Goal: Download file/media

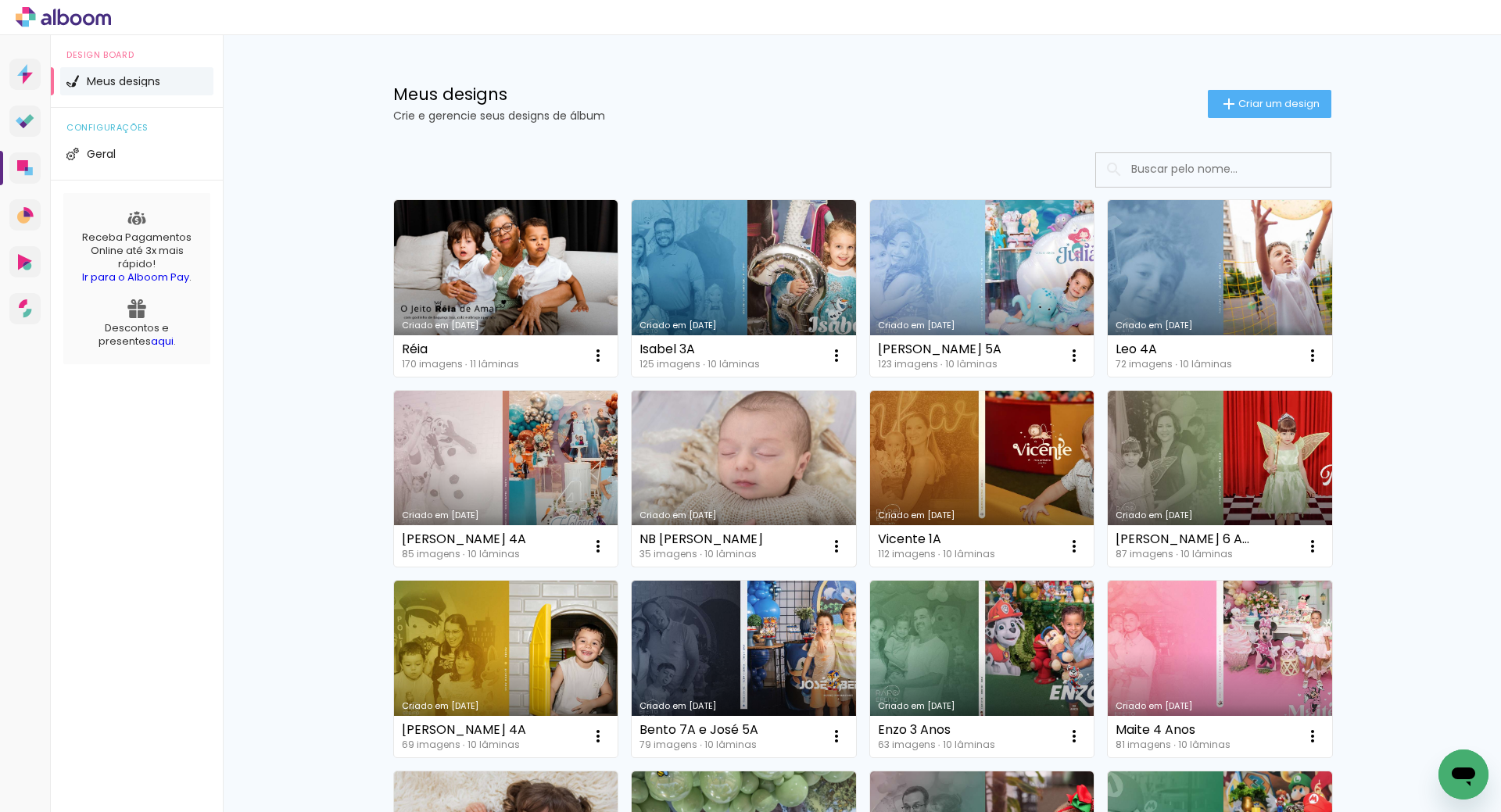
click at [736, 478] on link "Criado em [DATE]" at bounding box center [744, 478] width 225 height 176
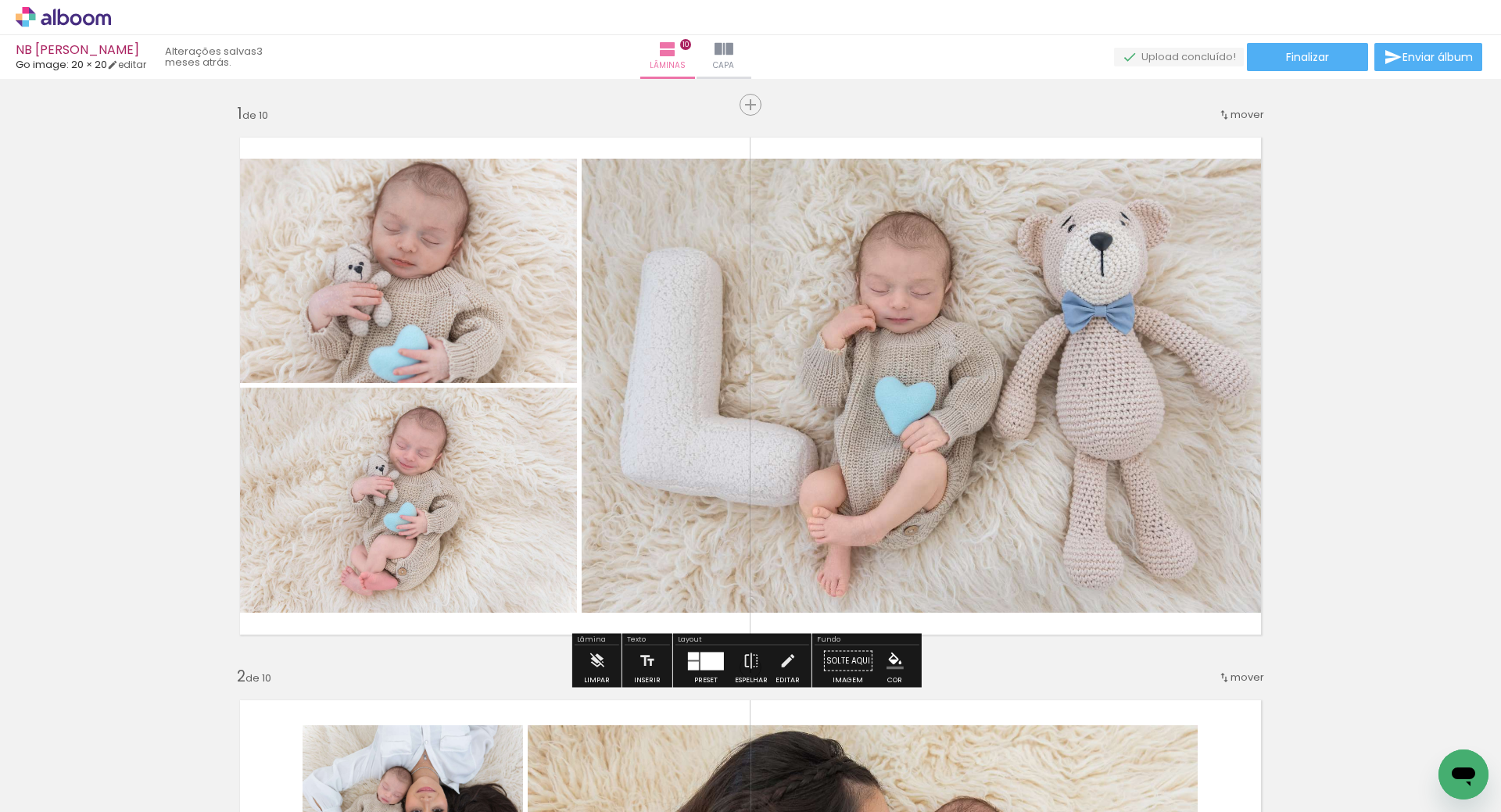
click at [681, 493] on quentale-photo at bounding box center [928, 386] width 693 height 454
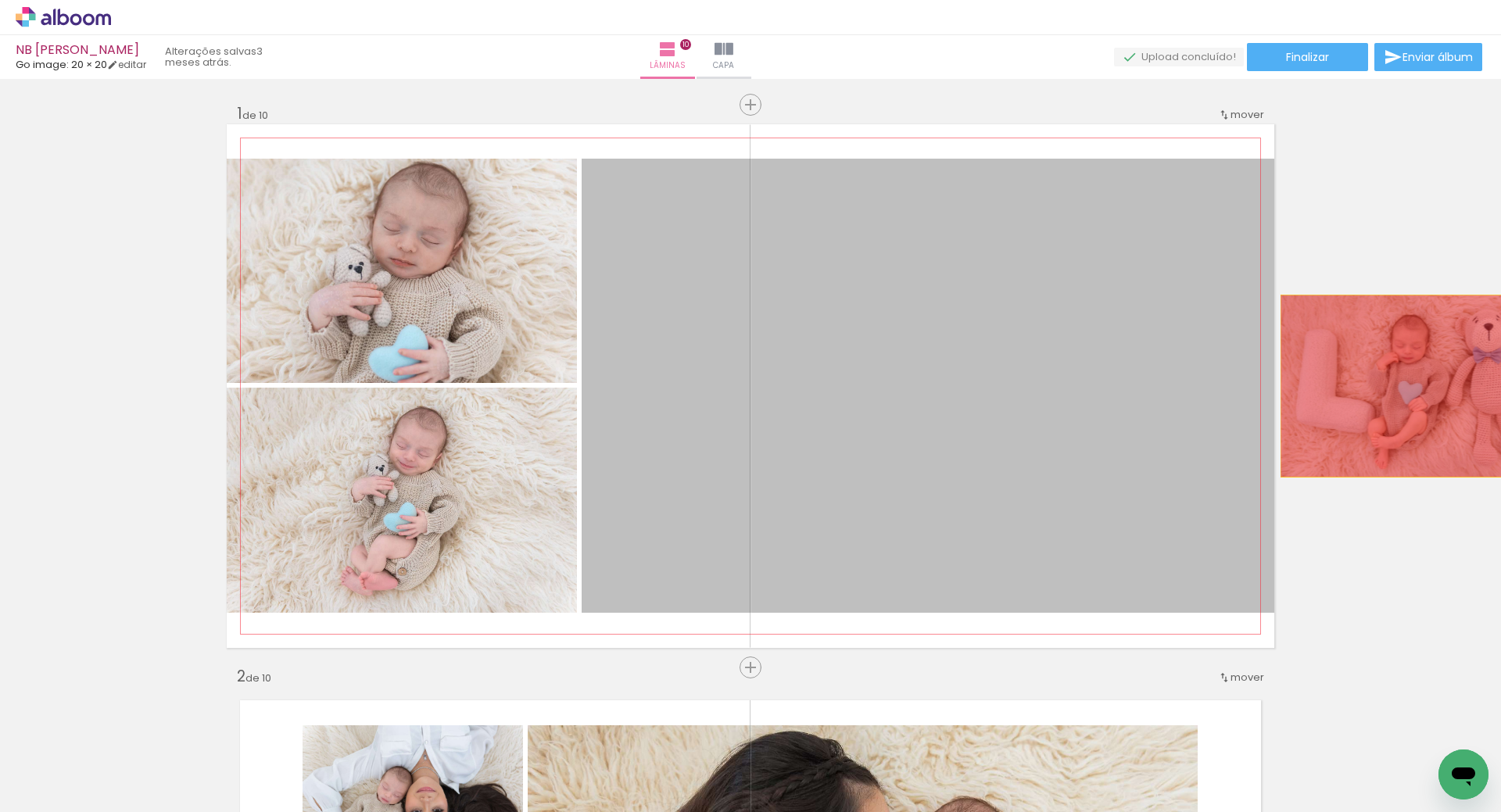
drag, startPoint x: 1019, startPoint y: 414, endPoint x: 1414, endPoint y: 386, distance: 396.0
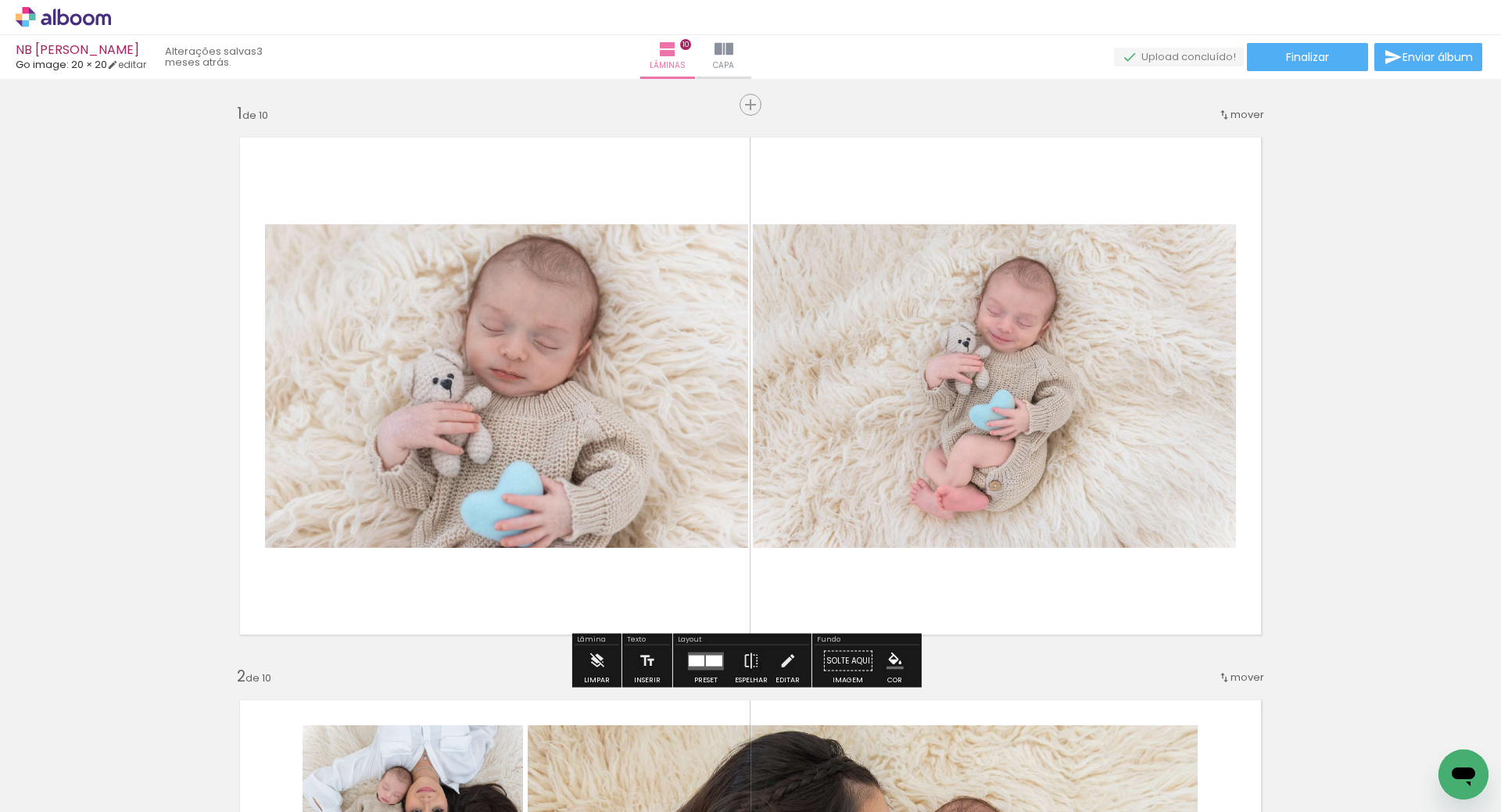
click at [708, 671] on div at bounding box center [706, 661] width 42 height 31
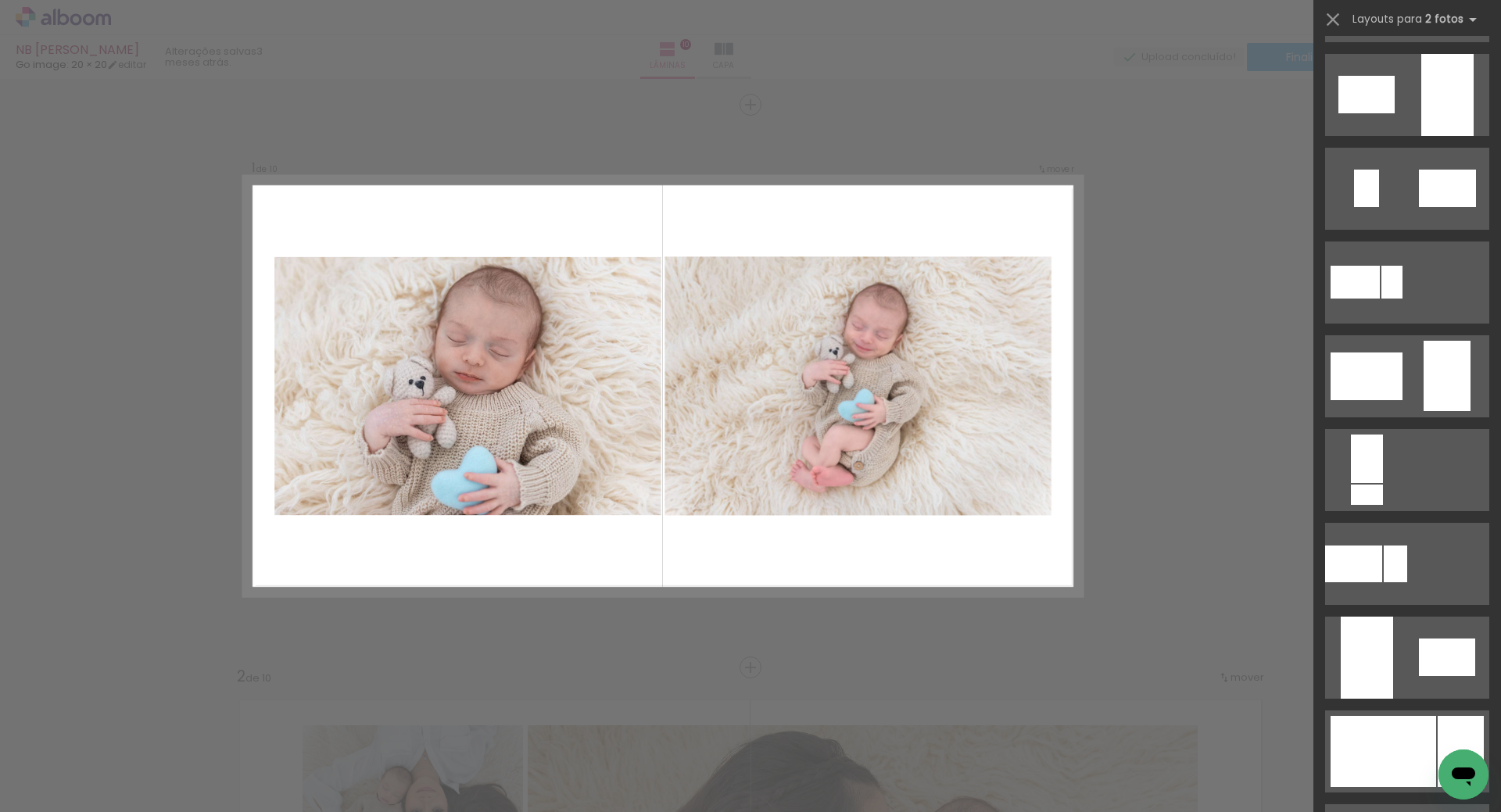
scroll to position [2036, 0]
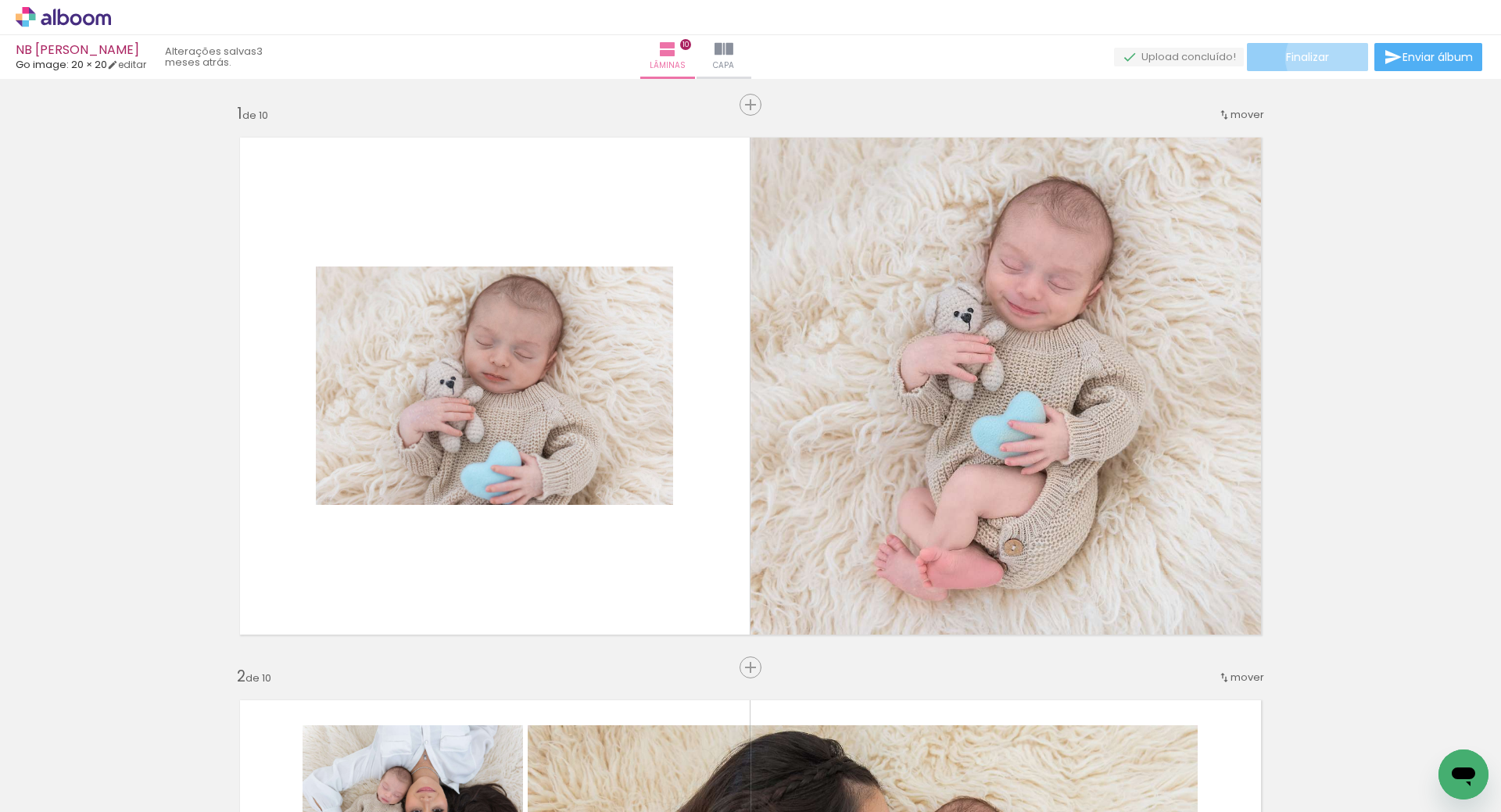
click at [1323, 58] on span "Finalizar" at bounding box center [1307, 57] width 43 height 11
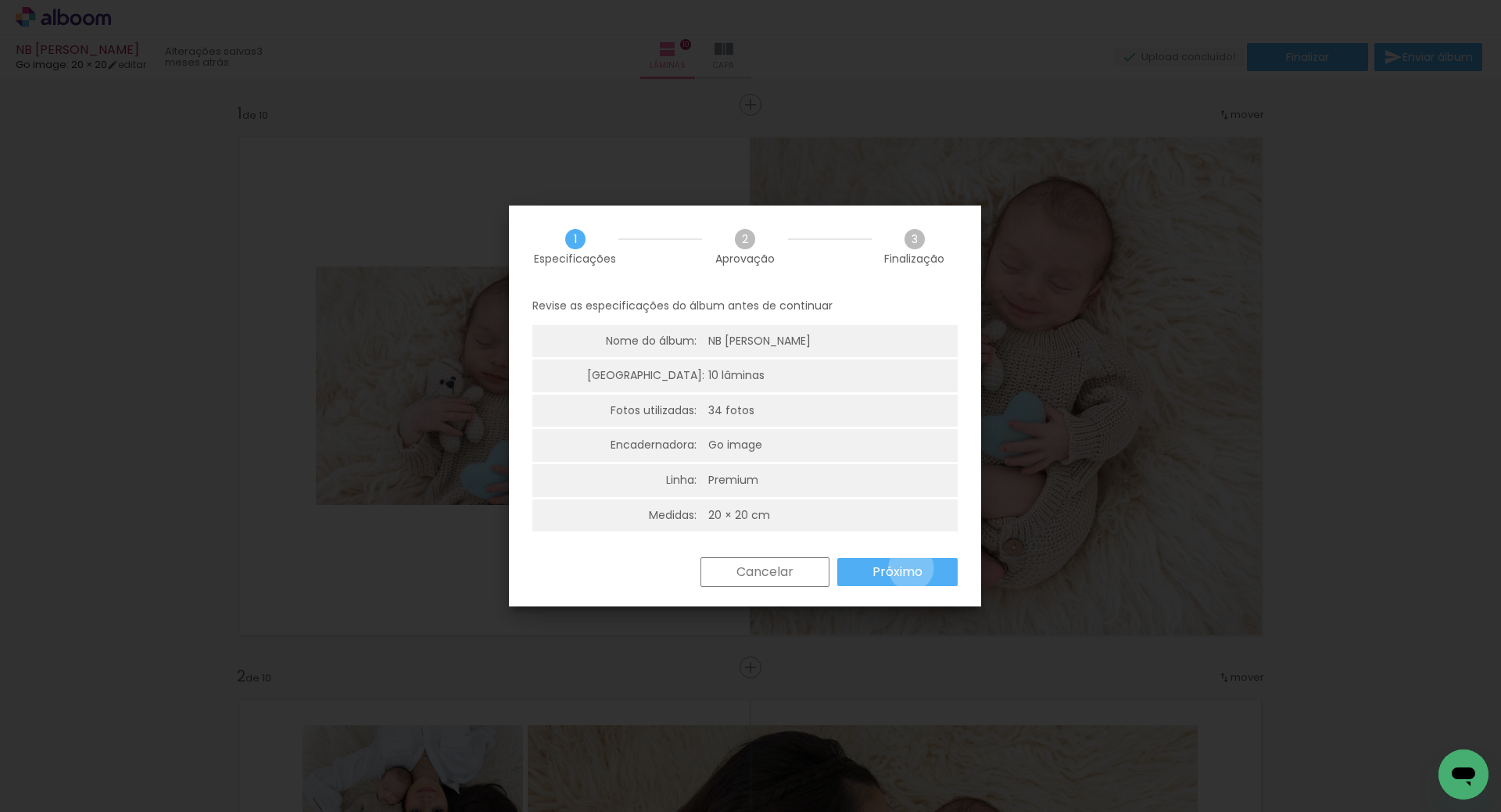
click at [0, 0] on slot "Próximo" at bounding box center [0, 0] width 0 height 0
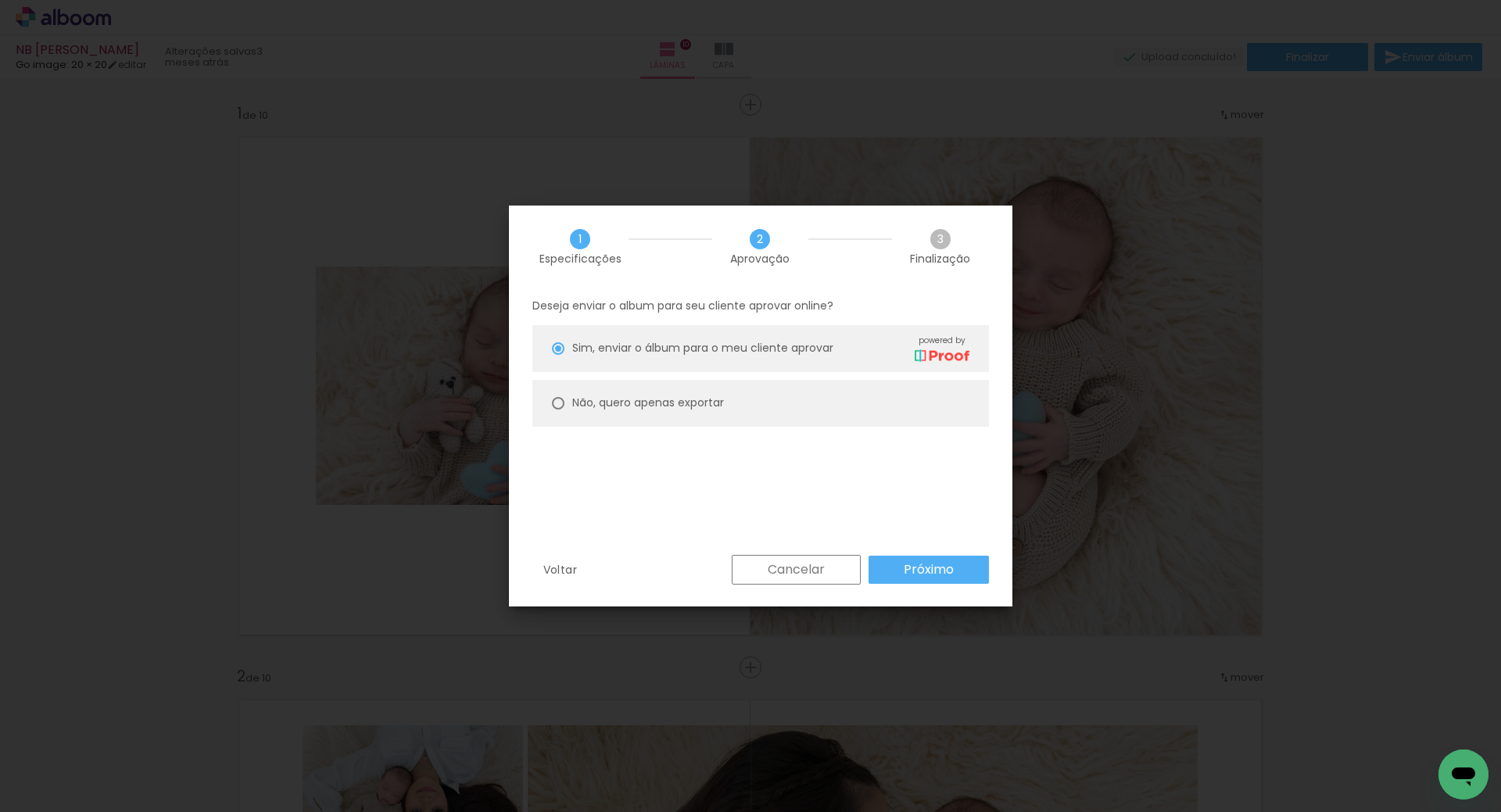
click at [0, 0] on slot "Não, quero apenas exportar" at bounding box center [0, 0] width 0 height 0
type paper-radio-button "on"
click at [0, 0] on slot "Próximo" at bounding box center [0, 0] width 0 height 0
type input "Alta, 300 DPI"
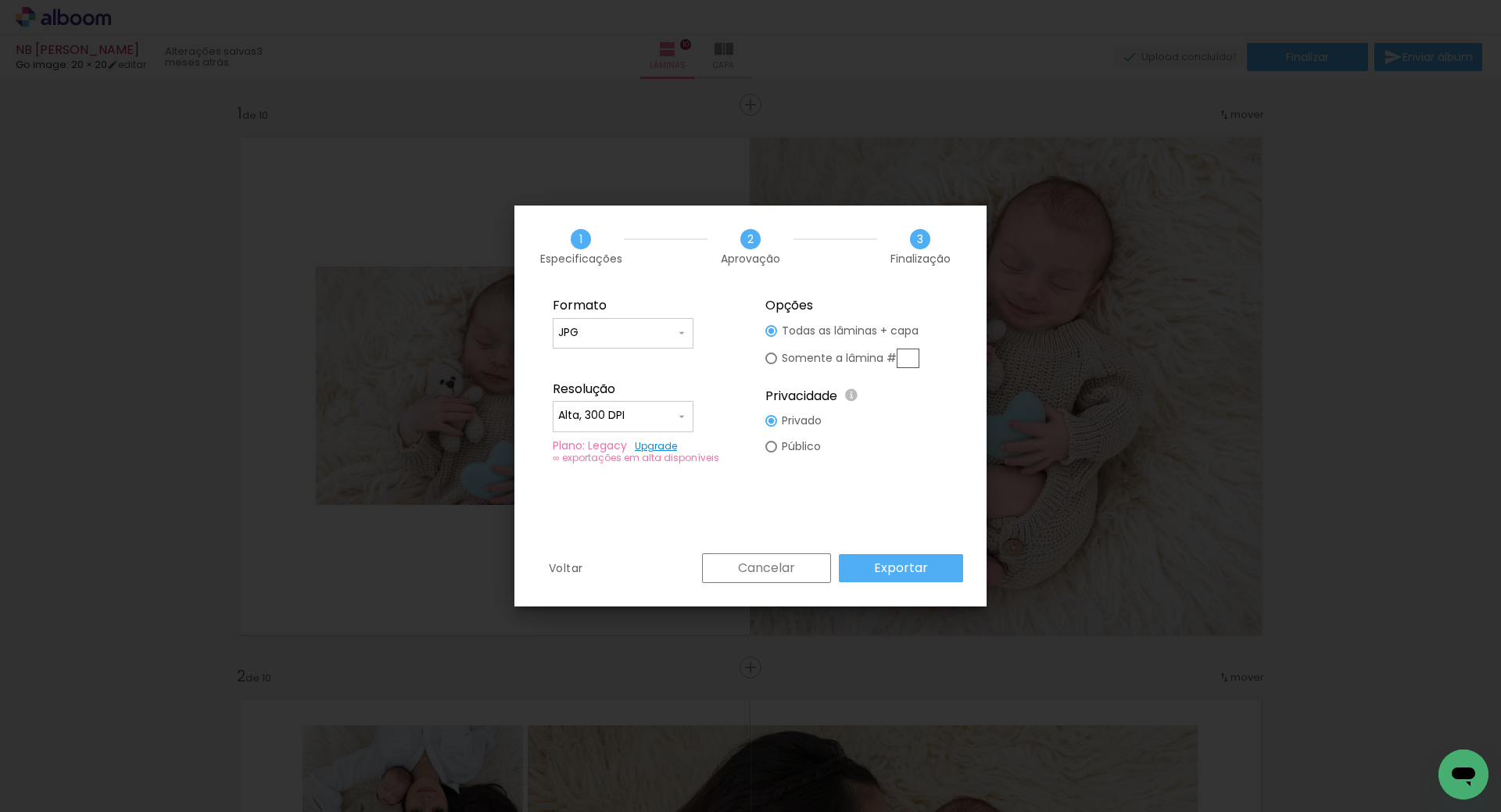
click at [909, 356] on input "text" at bounding box center [908, 358] width 23 height 19
type paper-radio-button "on"
type input "1"
click at [845, 492] on div "Formato JPG PDF Resolução Alta, 300 DPI Baixa Plano: Legacy Upgrade ∞ exportaçõ…" at bounding box center [751, 420] width 472 height 266
click at [0, 0] on slot "Exportar" at bounding box center [0, 0] width 0 height 0
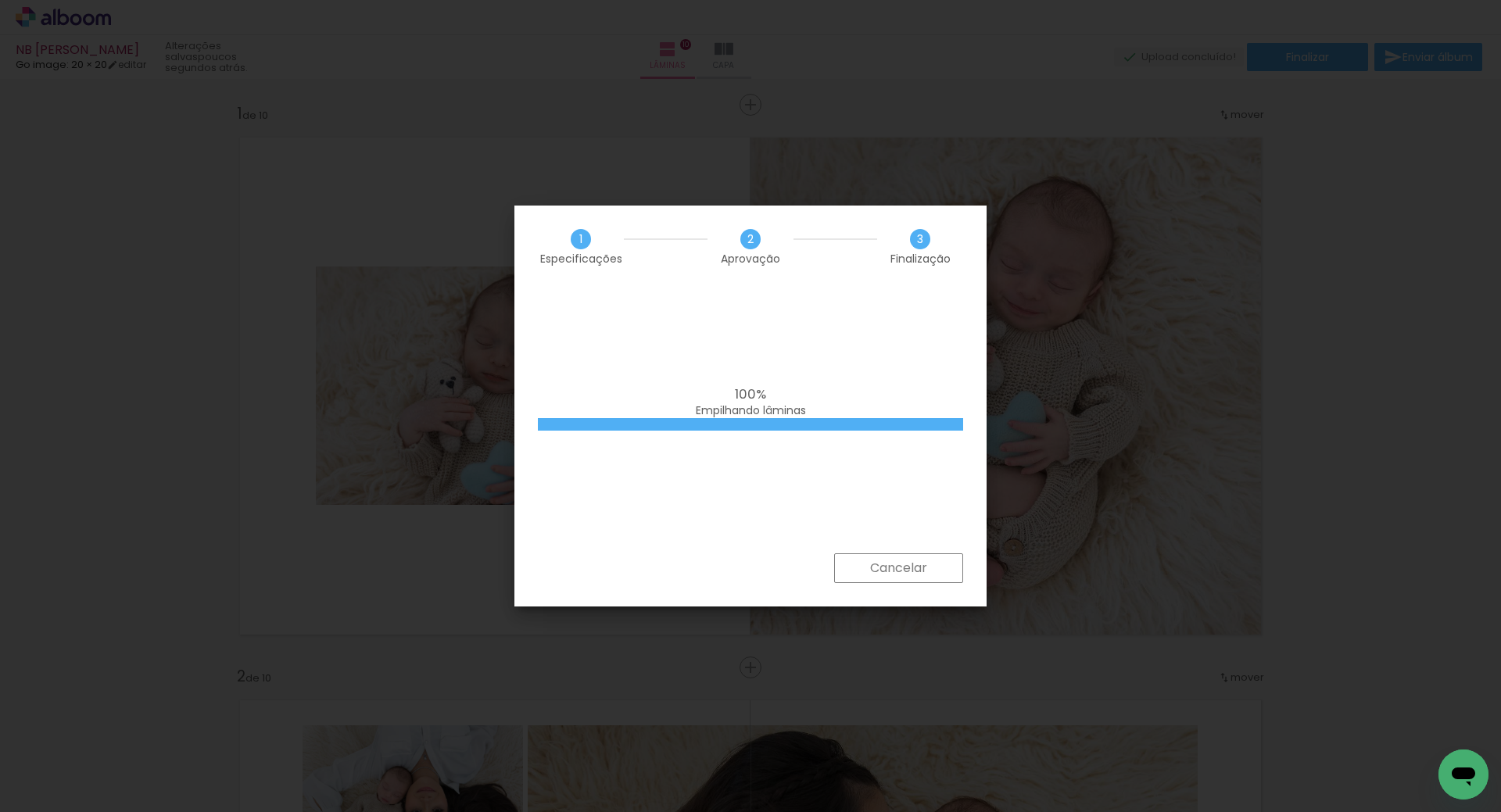
scroll to position [2036, 0]
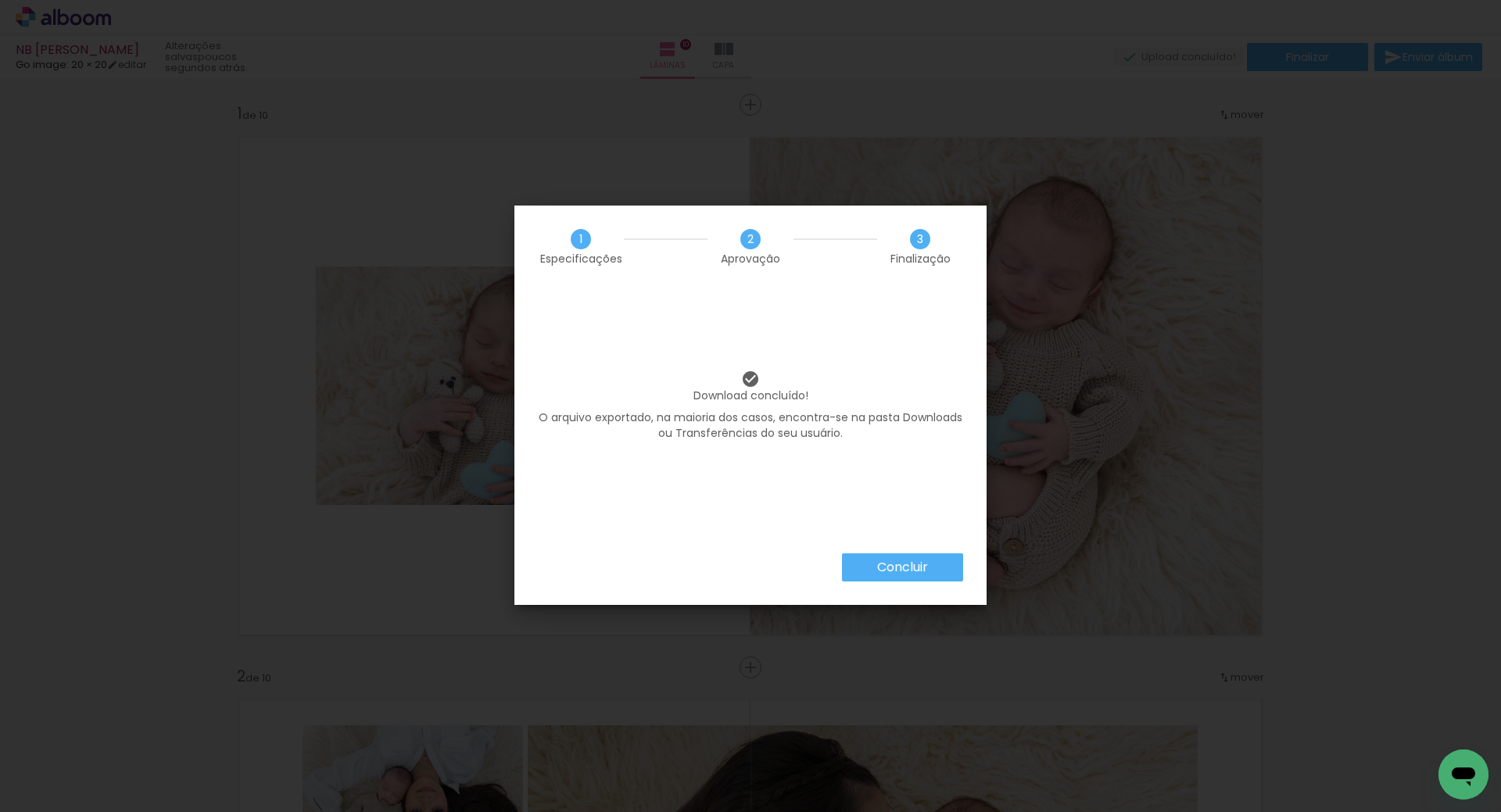
click at [0, 0] on slot "Concluir" at bounding box center [0, 0] width 0 height 0
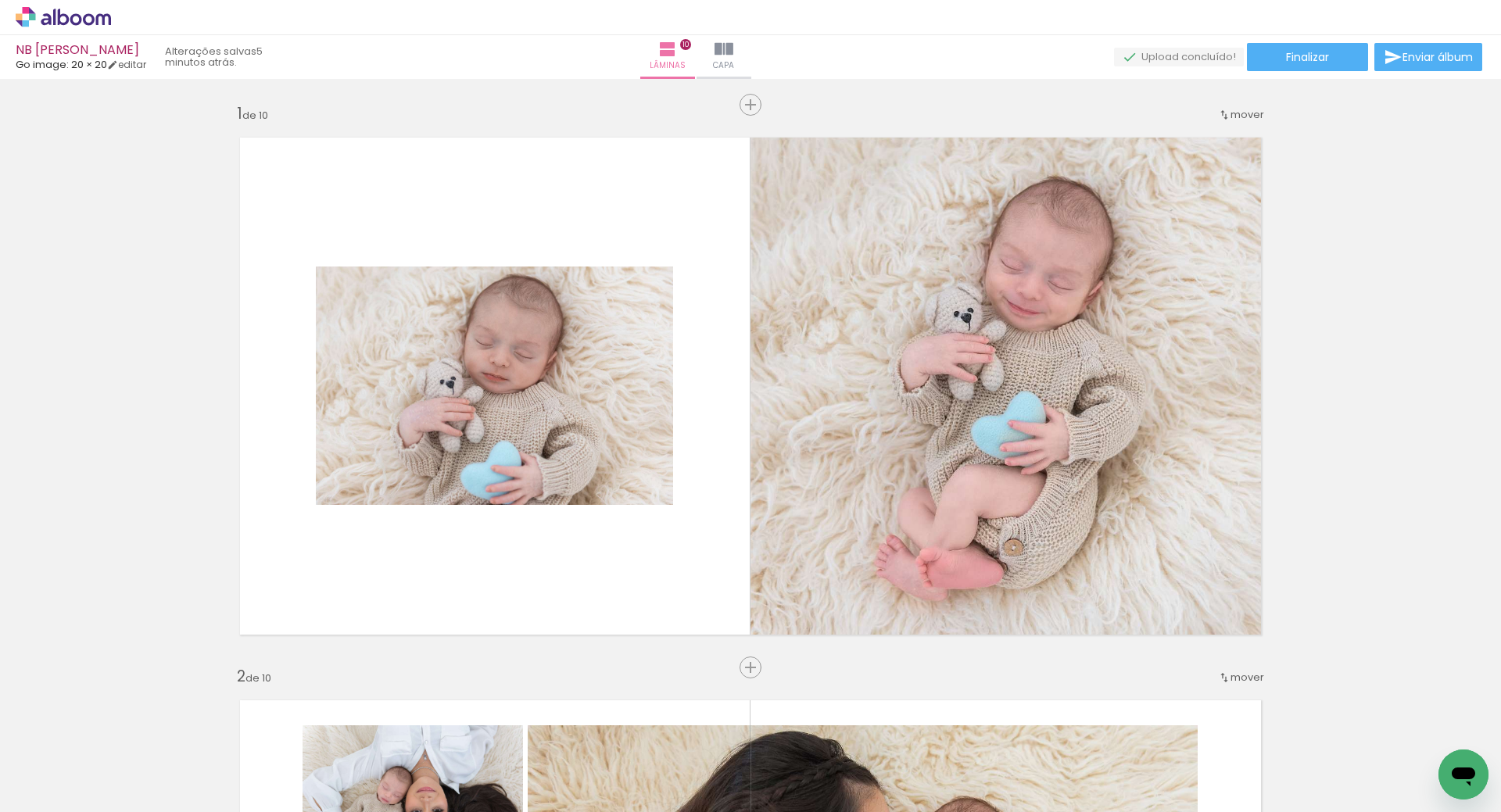
scroll to position [2036, 0]
